Goal: Transaction & Acquisition: Book appointment/travel/reservation

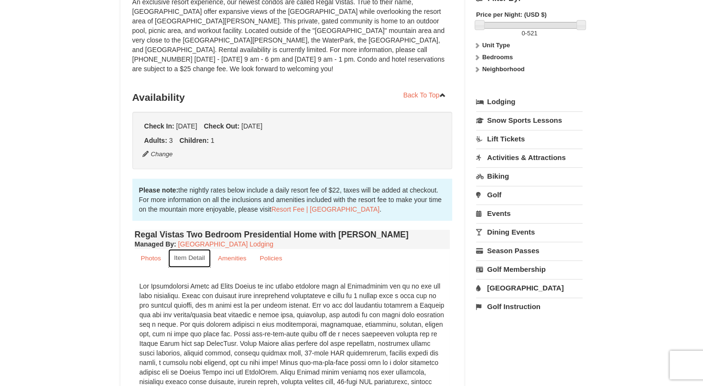
scroll to position [191, 0]
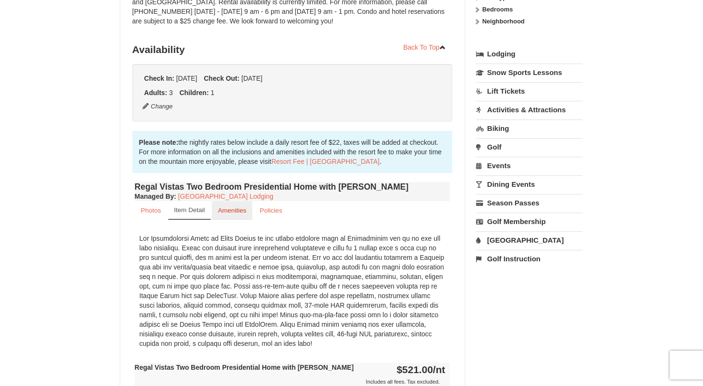
click at [234, 207] on small "Amenities" at bounding box center [232, 210] width 29 height 7
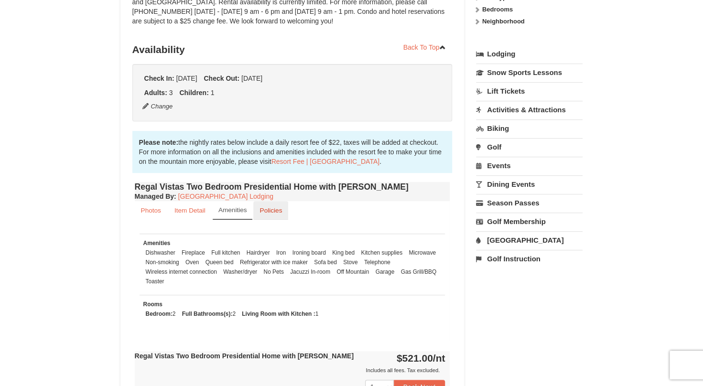
click at [267, 207] on small "Policies" at bounding box center [270, 210] width 22 height 7
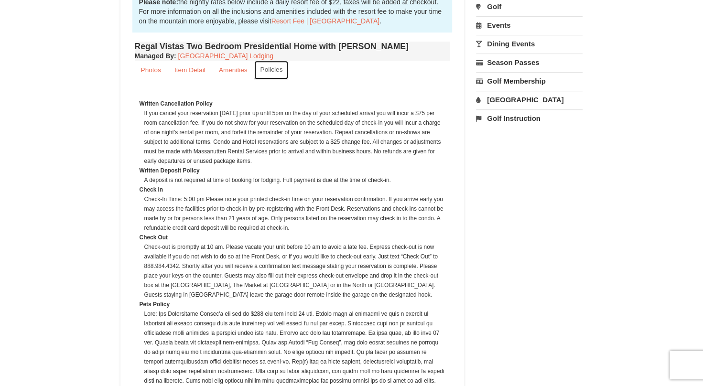
scroll to position [334, 0]
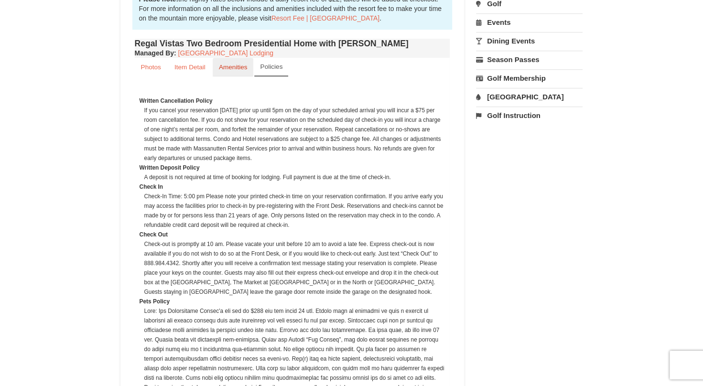
click at [239, 64] on small "Amenities" at bounding box center [233, 67] width 29 height 7
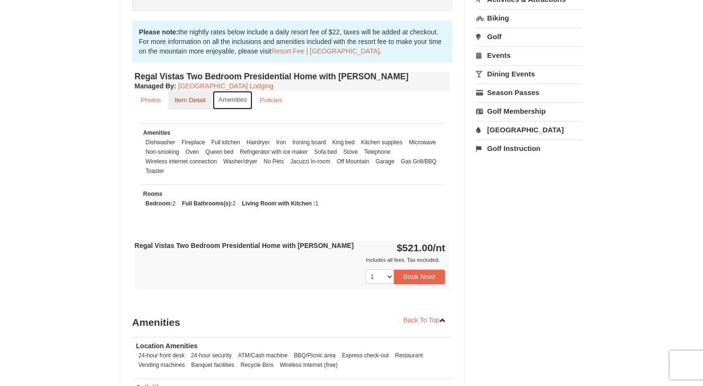
scroll to position [287, 0]
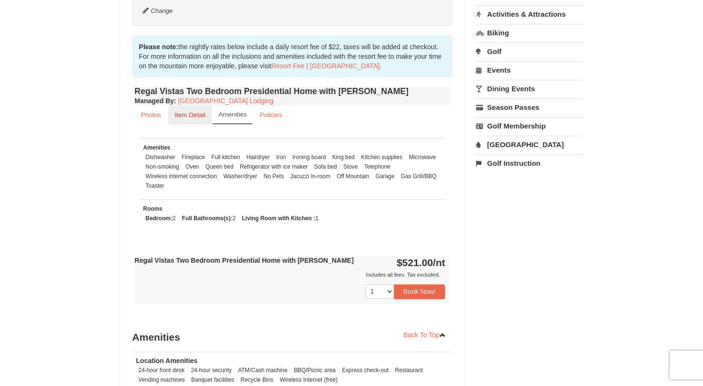
click at [192, 111] on small "Item Detail" at bounding box center [189, 114] width 31 height 7
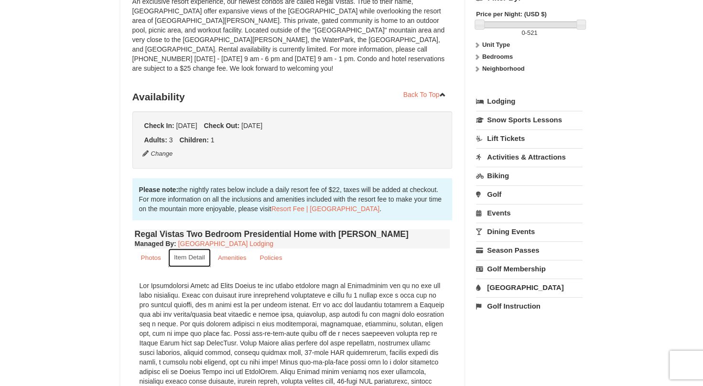
scroll to position [191, 0]
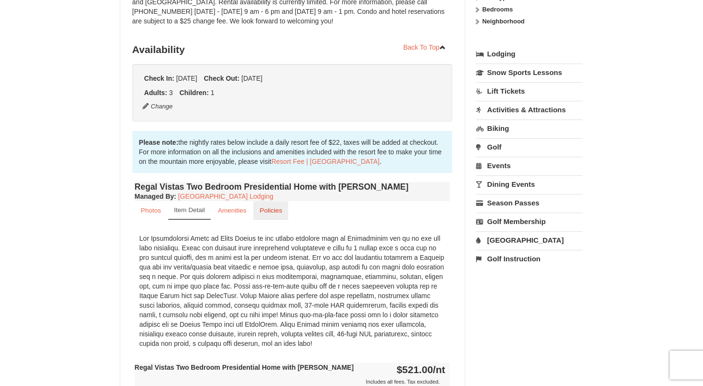
click at [275, 207] on small "Policies" at bounding box center [270, 210] width 22 height 7
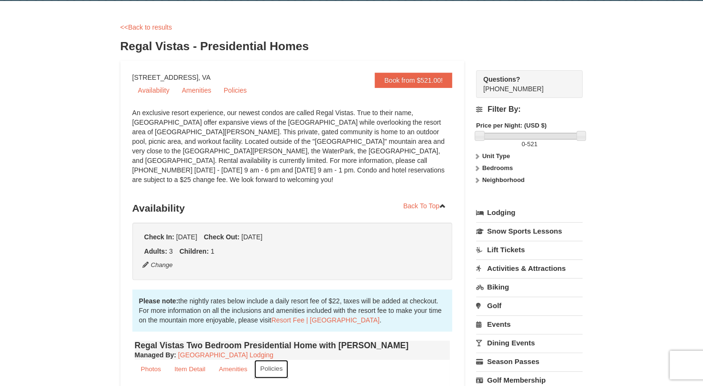
scroll to position [48, 0]
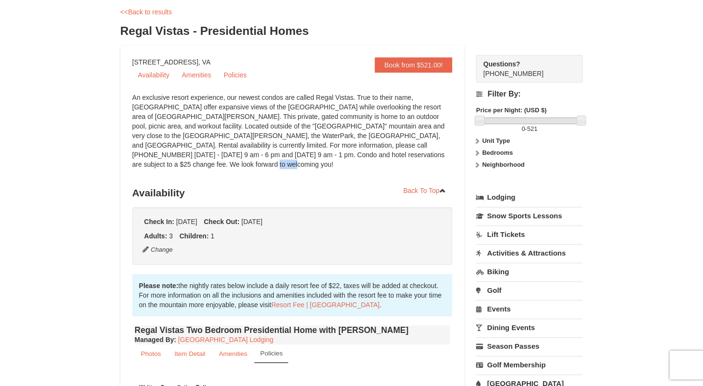
drag, startPoint x: 409, startPoint y: 155, endPoint x: 383, endPoint y: 152, distance: 26.4
click at [383, 152] on div "An exclusive resort experience, our newest condos are called Regal Vistas. True…" at bounding box center [292, 136] width 320 height 86
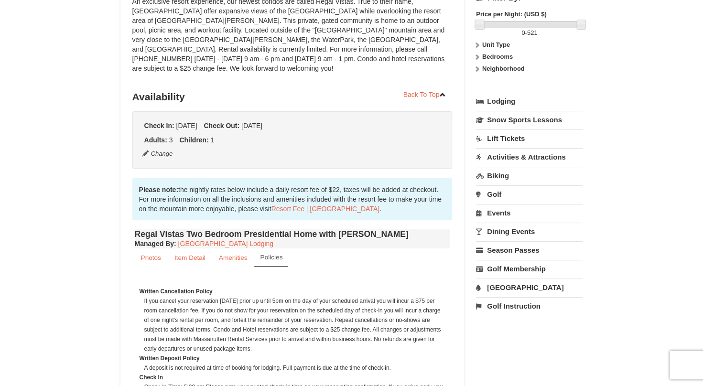
scroll to position [191, 0]
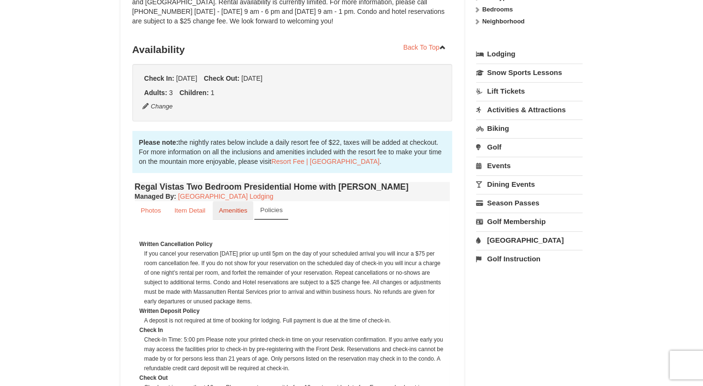
click at [220, 207] on small "Amenities" at bounding box center [233, 210] width 29 height 7
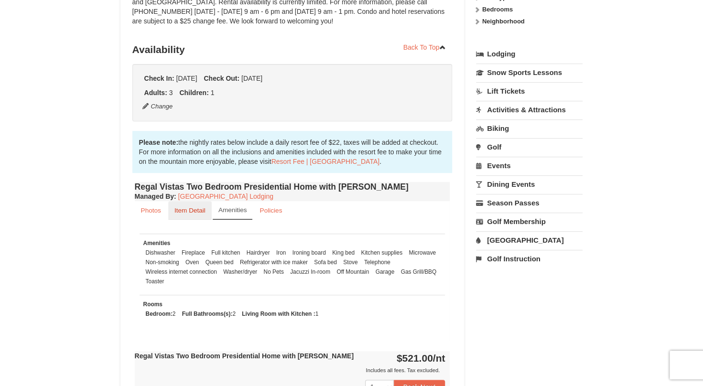
click at [198, 207] on small "Item Detail" at bounding box center [189, 210] width 31 height 7
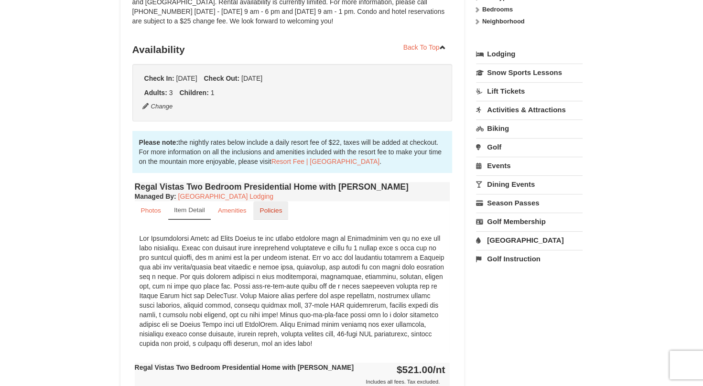
click at [280, 207] on small "Policies" at bounding box center [270, 210] width 22 height 7
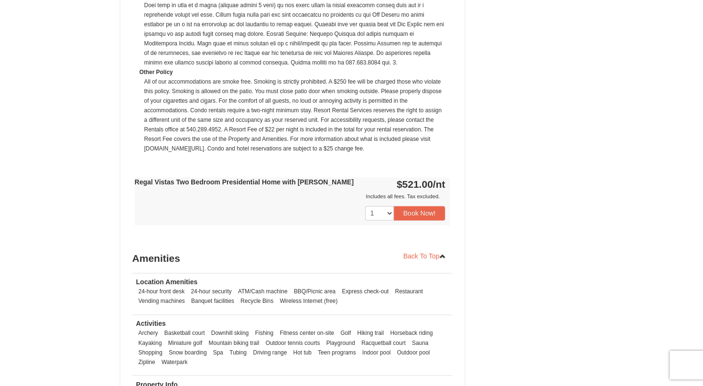
scroll to position [908, 0]
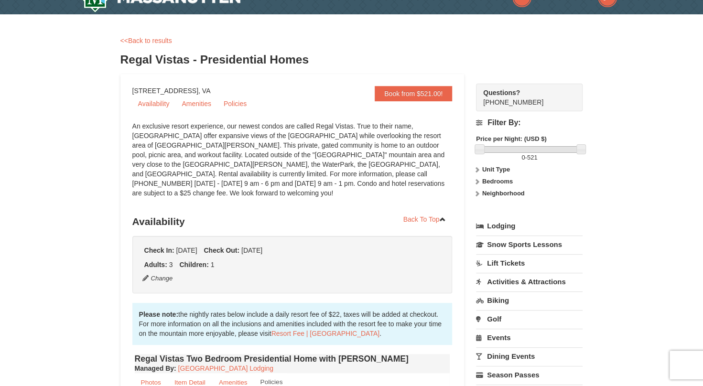
scroll to position [0, 0]
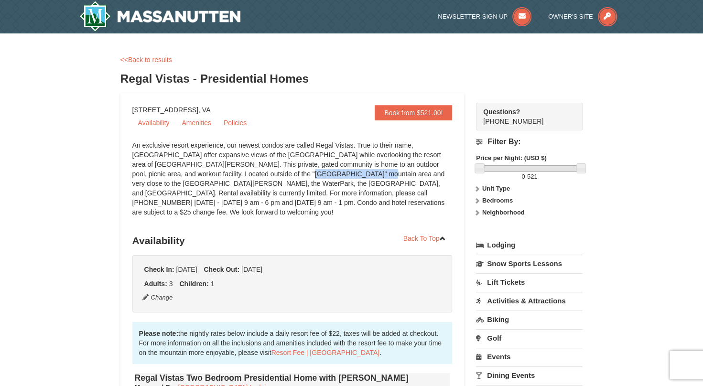
drag, startPoint x: 199, startPoint y: 173, endPoint x: 258, endPoint y: 173, distance: 59.3
click at [258, 173] on div "An exclusive resort experience, our newest condos are called Regal Vistas. True…" at bounding box center [292, 183] width 320 height 86
drag, startPoint x: 258, startPoint y: 173, endPoint x: 233, endPoint y: 152, distance: 33.2
click at [233, 152] on div "An exclusive resort experience, our newest condos are called Regal Vistas. True…" at bounding box center [292, 183] width 320 height 86
drag, startPoint x: 233, startPoint y: 152, endPoint x: 210, endPoint y: 173, distance: 30.8
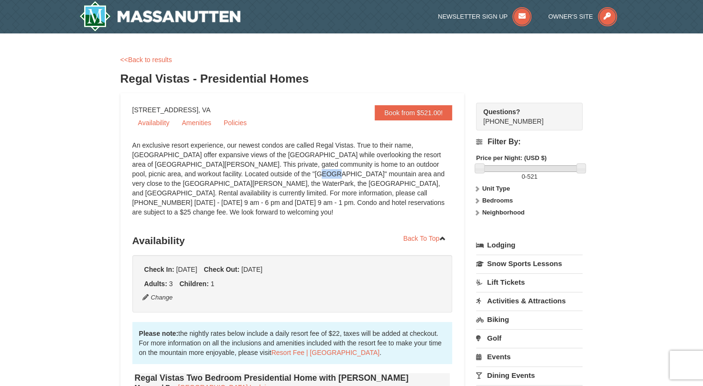
click at [211, 173] on div "An exclusive resort experience, our newest condos are called Regal Vistas. True…" at bounding box center [292, 183] width 320 height 86
drag, startPoint x: 210, startPoint y: 173, endPoint x: 224, endPoint y: 173, distance: 13.9
click at [224, 173] on div "An exclusive resort experience, our newest condos are called Regal Vistas. True…" at bounding box center [292, 183] width 320 height 86
drag, startPoint x: 224, startPoint y: 173, endPoint x: 259, endPoint y: 190, distance: 39.5
click at [259, 190] on div "An exclusive resort experience, our newest condos are called Regal Vistas. True…" at bounding box center [292, 183] width 320 height 86
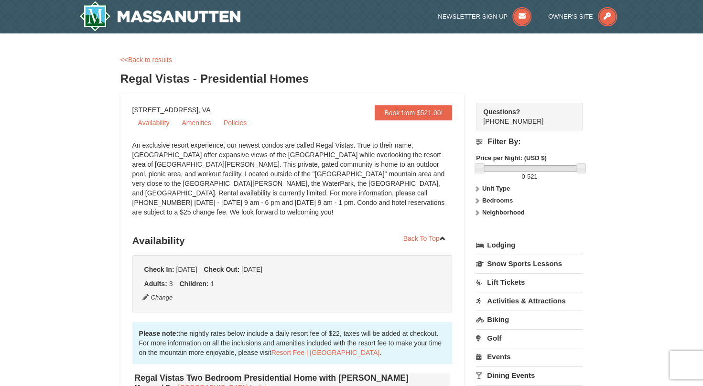
click at [346, 84] on h3 "Regal Vistas - Presidential Homes" at bounding box center [351, 78] width 463 height 19
click at [407, 108] on link "Book from $521.00!" at bounding box center [413, 112] width 77 height 15
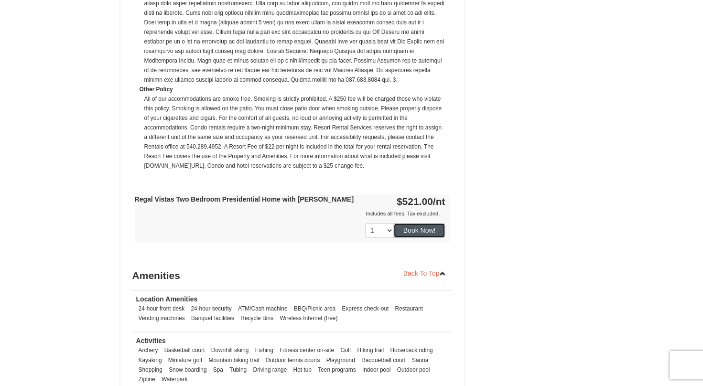
click at [432, 223] on button "Book Now!" at bounding box center [420, 230] width 52 height 14
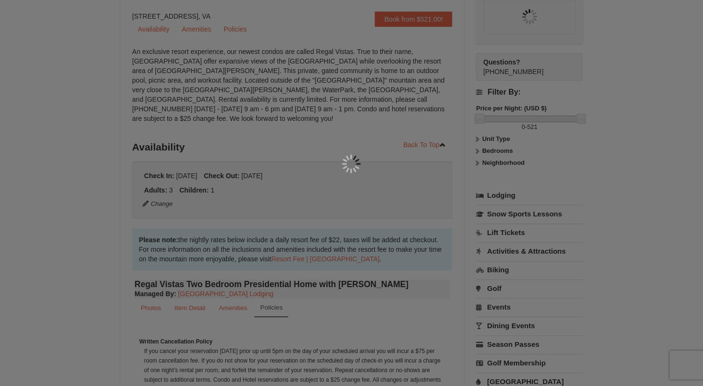
scroll to position [93, 0]
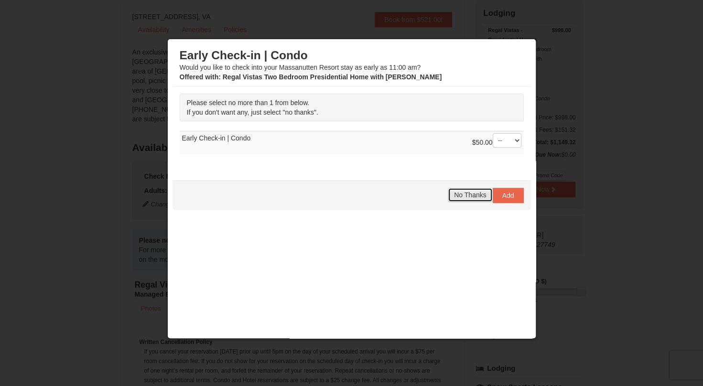
click at [465, 193] on span "No Thanks" at bounding box center [470, 195] width 32 height 8
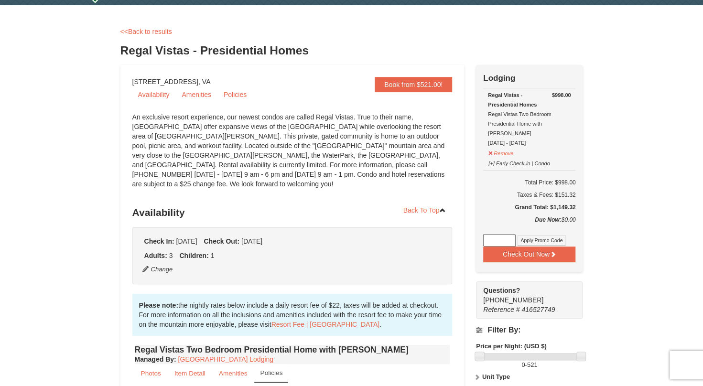
scroll to position [48, 0]
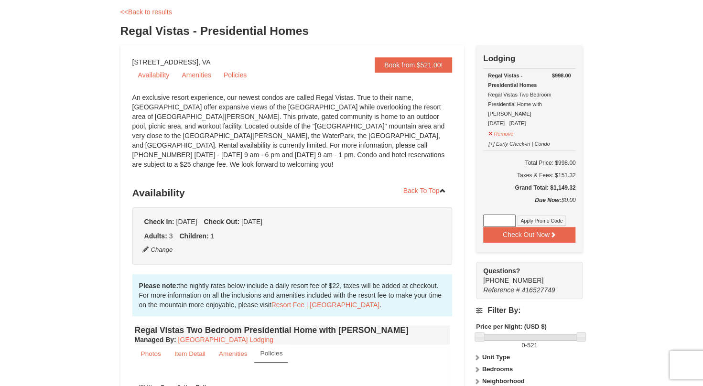
click at [503, 215] on input at bounding box center [499, 221] width 32 height 12
type input "EatandPlayRVAStay25"
click at [539, 216] on button "Apply Promo Code" at bounding box center [541, 221] width 49 height 11
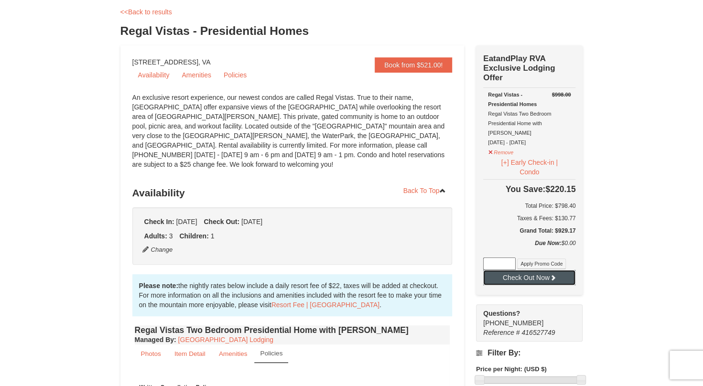
click at [534, 270] on button "Check Out Now" at bounding box center [529, 277] width 92 height 15
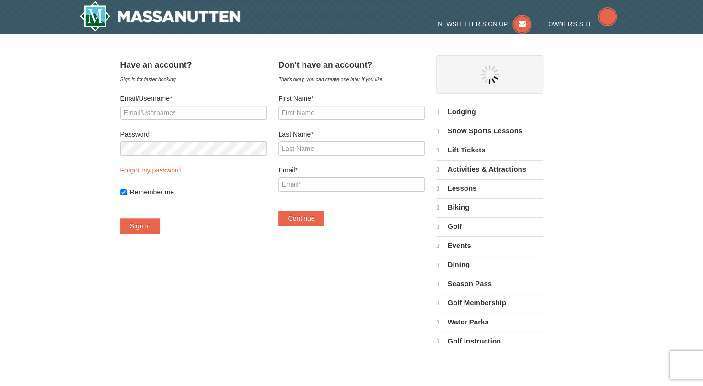
select select "10"
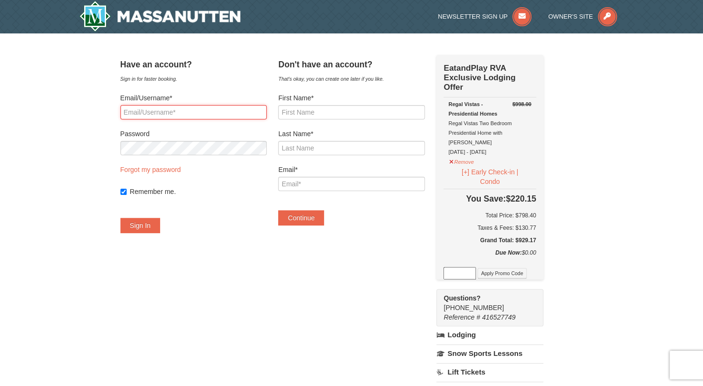
click at [194, 115] on input "Email/Username*" at bounding box center [193, 112] width 146 height 14
type input "amasbeltran@gmail.com"
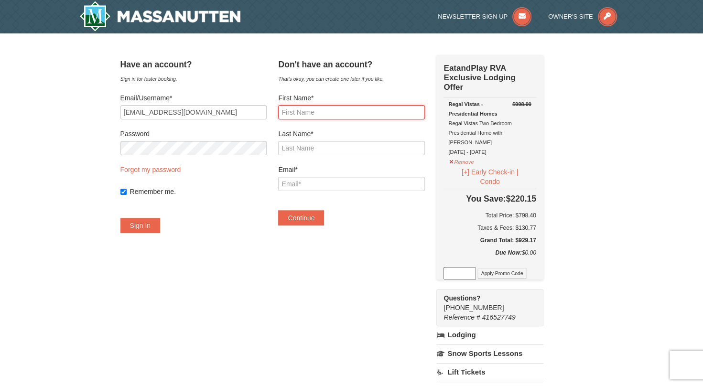
click at [327, 113] on input "First Name*" at bounding box center [351, 112] width 146 height 14
type input "Andrea"
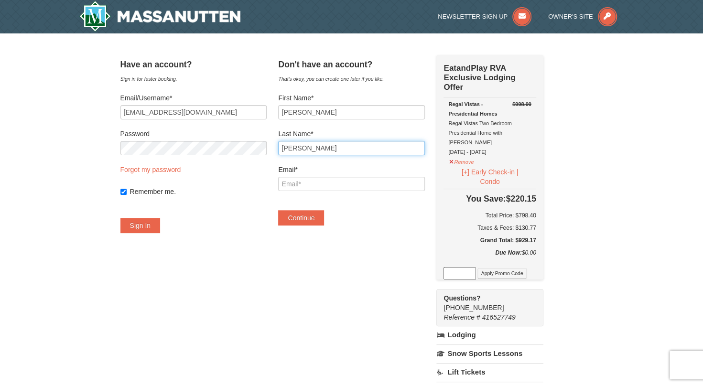
type input "Beltran"
click at [78, 99] on div "× Have an account? Sign in for faster booking. Email/Username* amasbeltran@gmai…" at bounding box center [351, 306] width 703 height 546
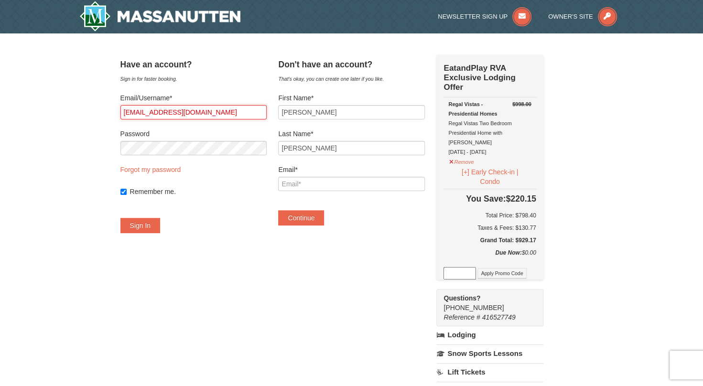
drag, startPoint x: 211, startPoint y: 112, endPoint x: 71, endPoint y: 112, distance: 140.5
click at [71, 112] on div "× Have an account? Sign in for faster booking. Email/Username* amasbeltran@gmai…" at bounding box center [351, 306] width 703 height 546
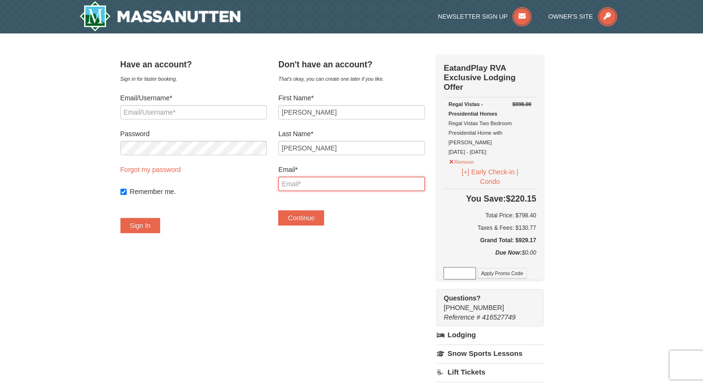
click at [326, 185] on input "Email*" at bounding box center [351, 184] width 146 height 14
type input "amasbeltran@gmail.com"
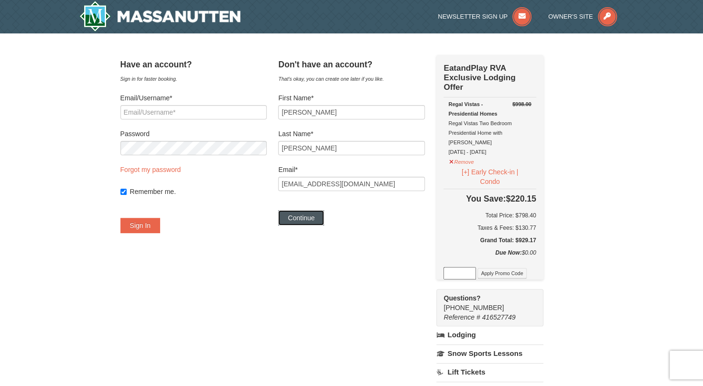
click at [313, 221] on button "Continue" at bounding box center [301, 217] width 46 height 15
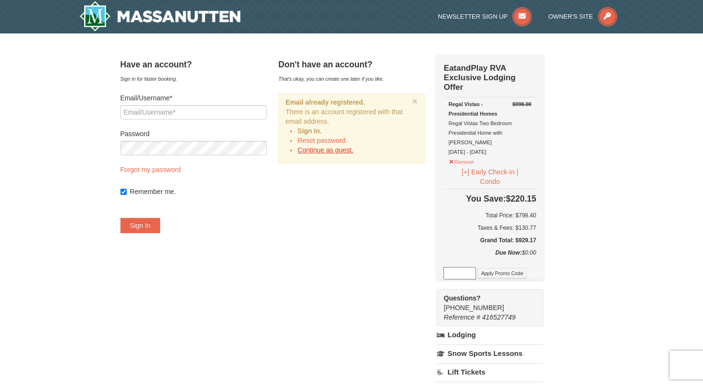
click at [342, 148] on link "Continue as guest." at bounding box center [325, 150] width 56 height 8
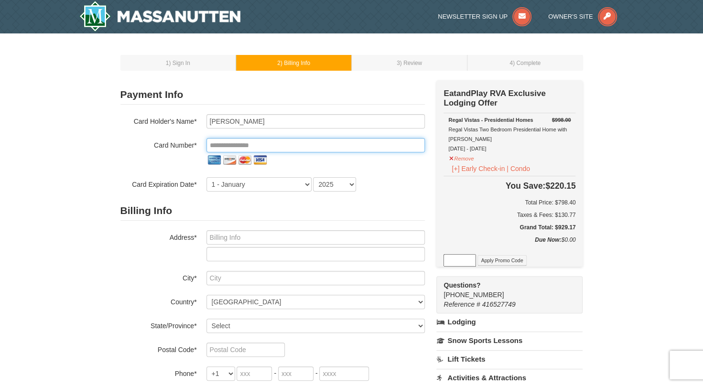
click at [233, 141] on input "tel" at bounding box center [315, 145] width 218 height 14
click at [232, 143] on input "tel" at bounding box center [315, 145] width 218 height 14
click at [252, 145] on input "tel" at bounding box center [315, 145] width 218 height 14
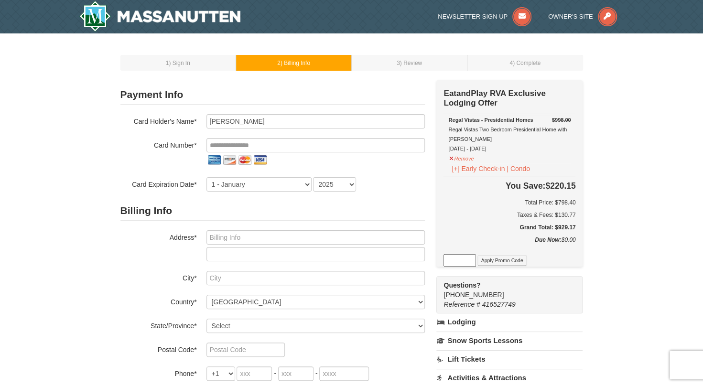
click at [264, 138] on div "Card Holder's Name* Andrea Beltran Card Number* Card Expiration Date* 1 - Janua…" at bounding box center [272, 152] width 304 height 77
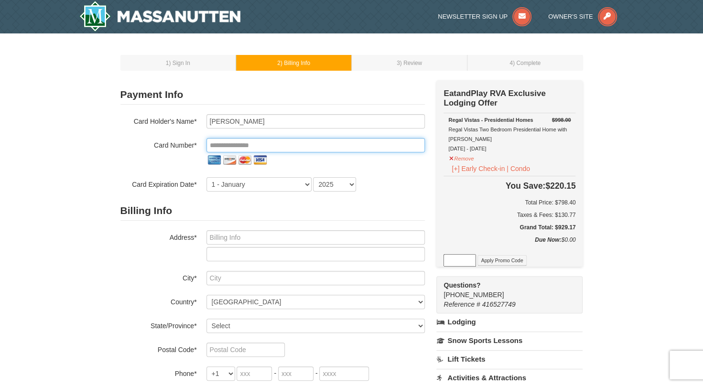
click at [371, 150] on input "tel" at bounding box center [315, 145] width 218 height 14
type input "*"
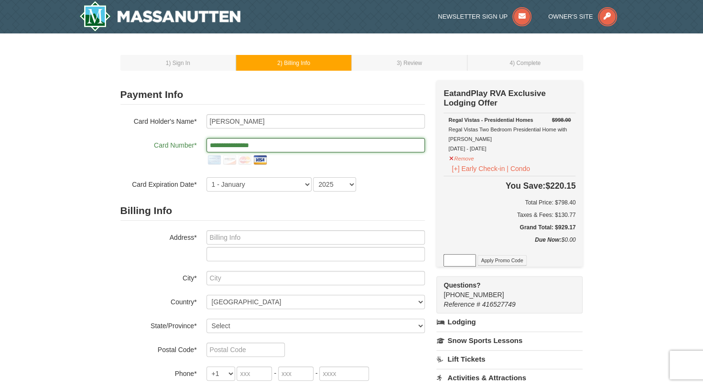
type input "**********"
click at [306, 181] on select "1 - January 2 - February 3 - March 4 - April 5 - May 6 - June 7 - July 8 - Augu…" at bounding box center [258, 184] width 105 height 14
select select "7"
click at [206, 177] on select "1 - January 2 - February 3 - March 4 - April 5 - May 6 - June 7 - July 8 - Augu…" at bounding box center [258, 184] width 105 height 14
click at [337, 184] on select "2025 2026 2027 2028 2029 2030 2031 2032 2033 2034" at bounding box center [334, 184] width 43 height 14
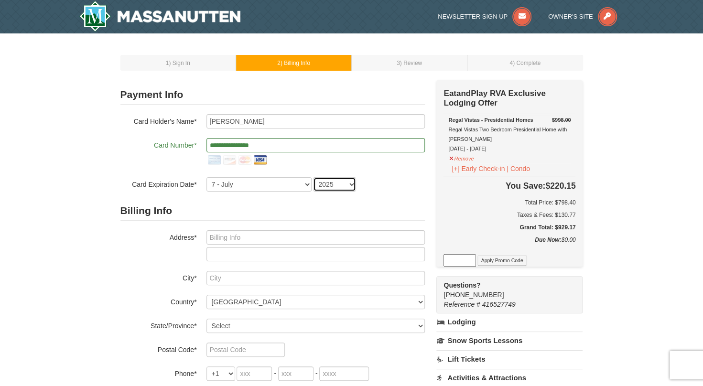
select select "2028"
click at [313, 177] on select "2025 2026 2027 2028 2029 2030 2031 2032 2033 2034" at bounding box center [334, 184] width 43 height 14
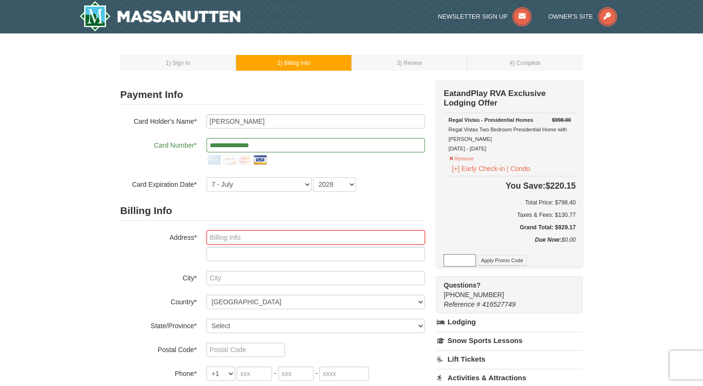
click at [279, 232] on input "text" at bounding box center [315, 237] width 218 height 14
type input "3003 Bromley Court"
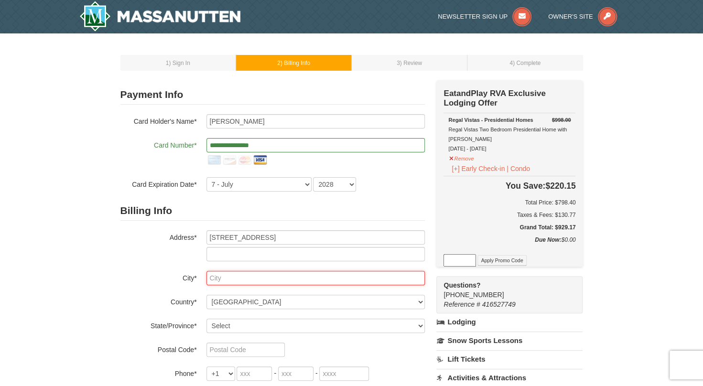
type input "Woodbridge"
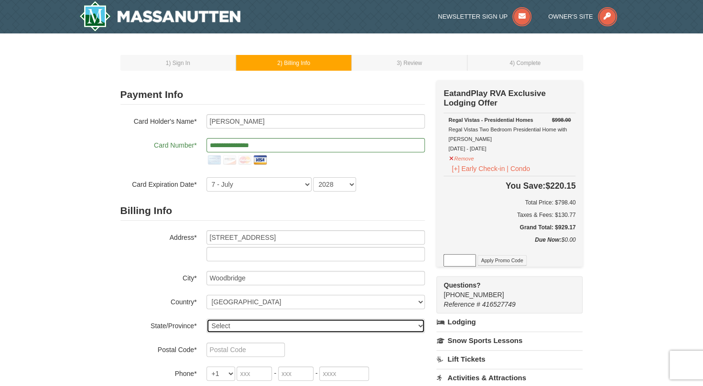
select select "VA"
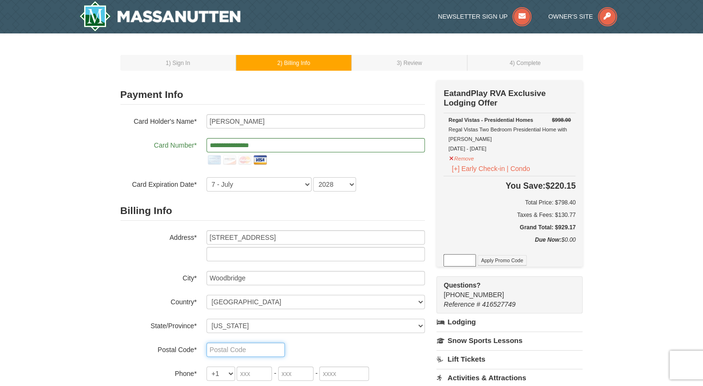
type input "22192"
type input "571"
type input "373"
type input "9034"
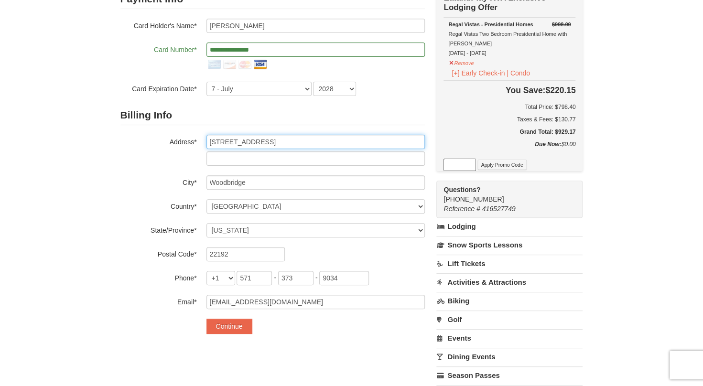
scroll to position [143, 0]
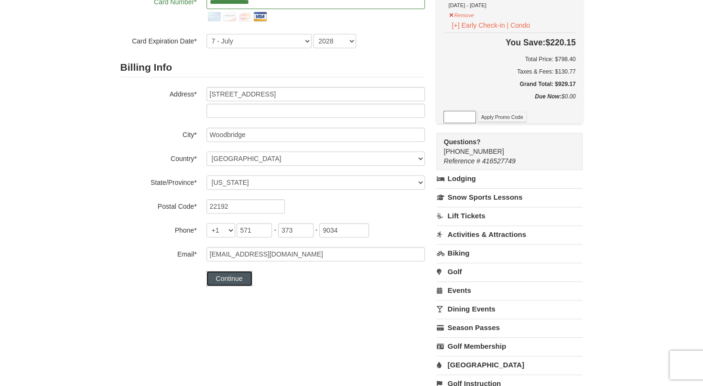
click at [226, 283] on button "Continue" at bounding box center [229, 278] width 46 height 15
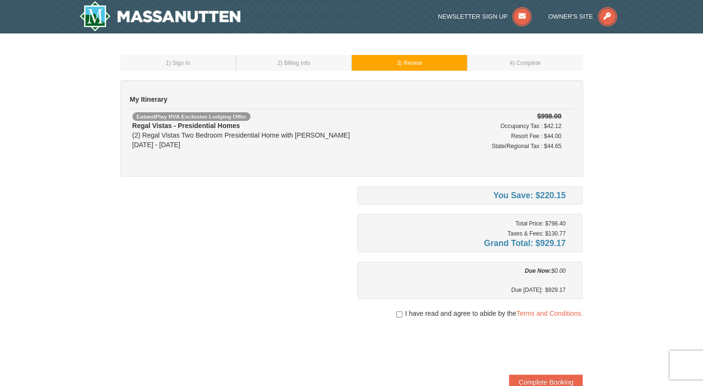
scroll to position [48, 0]
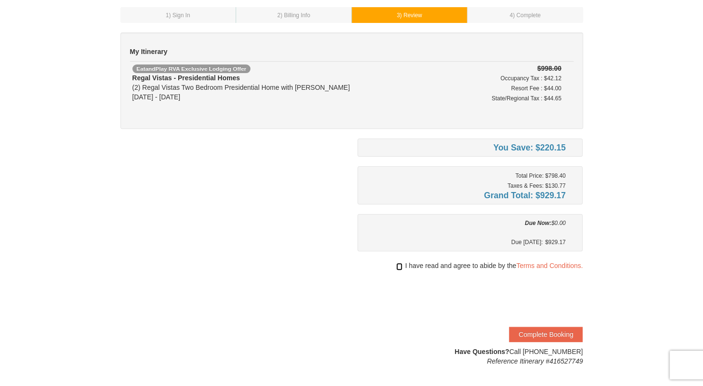
click at [399, 265] on input "checkbox" at bounding box center [399, 267] width 6 height 8
checkbox input "true"
click at [560, 329] on button "Complete Booking" at bounding box center [546, 334] width 74 height 15
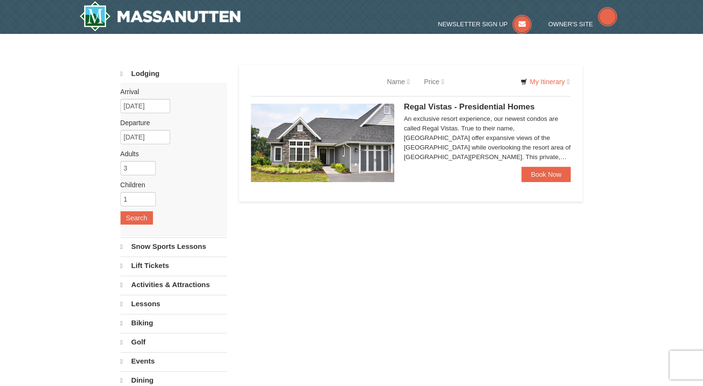
select select "10"
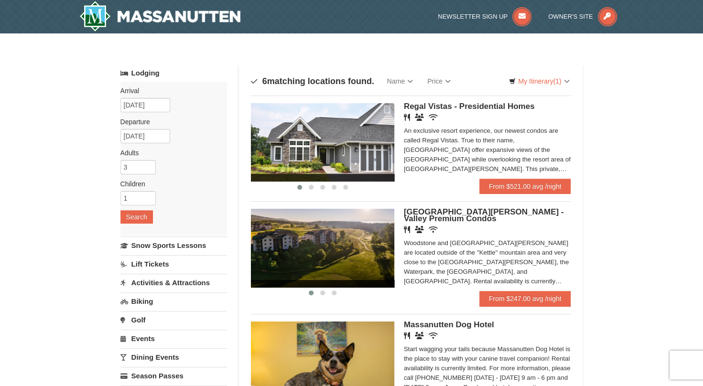
click at [357, 145] on img at bounding box center [322, 142] width 143 height 78
